Goal: Check status: Check status

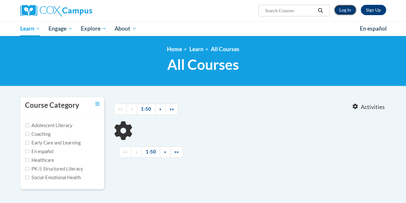
click at [344, 9] on link "Log In" at bounding box center [345, 10] width 22 height 10
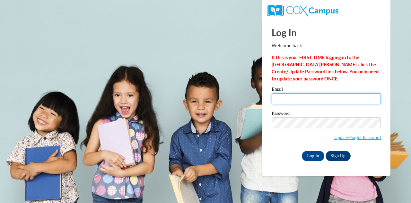
click at [301, 95] on input "Email" at bounding box center [326, 98] width 109 height 11
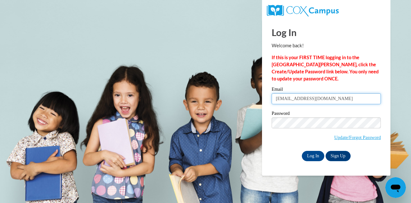
type input "cwheat2@daltonstate.edu"
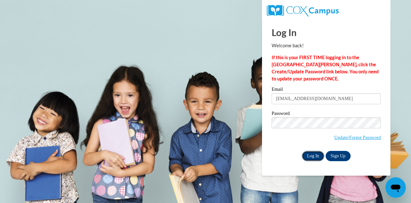
click at [309, 155] on input "Log In" at bounding box center [313, 156] width 22 height 10
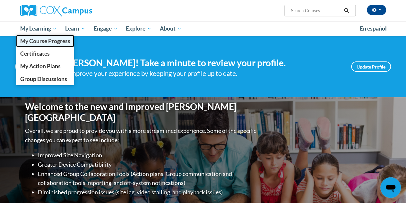
click at [42, 42] on span "My Course Progress" at bounding box center [45, 41] width 50 height 7
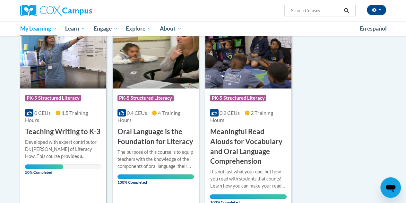
scroll to position [97, 0]
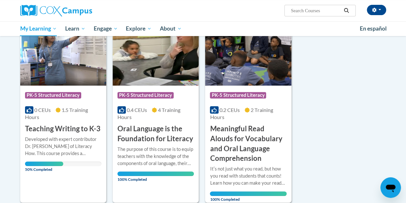
click at [41, 134] on div "More Info Open Developed with expert contributor Dr. Margie Gillis of Literacy …" at bounding box center [63, 152] width 86 height 37
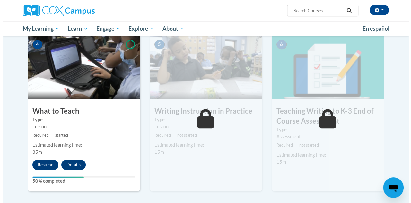
scroll to position [320, 0]
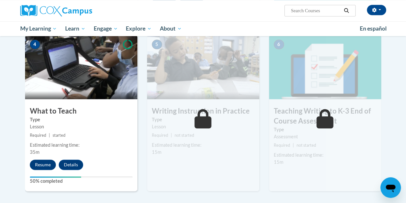
click at [37, 164] on button "Resume" at bounding box center [43, 164] width 26 height 10
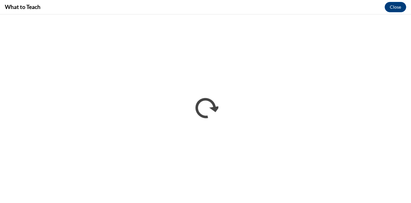
scroll to position [0, 0]
